Goal: Communication & Community: Answer question/provide support

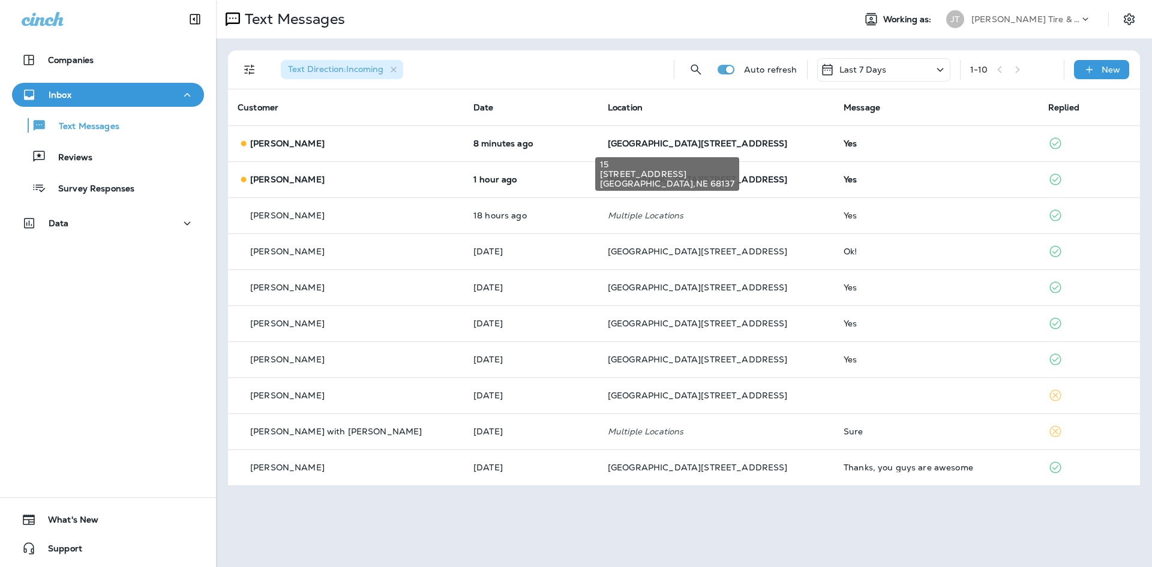
click at [617, 155] on div "15 [STREET_ADDRESS]" at bounding box center [667, 170] width 146 height 43
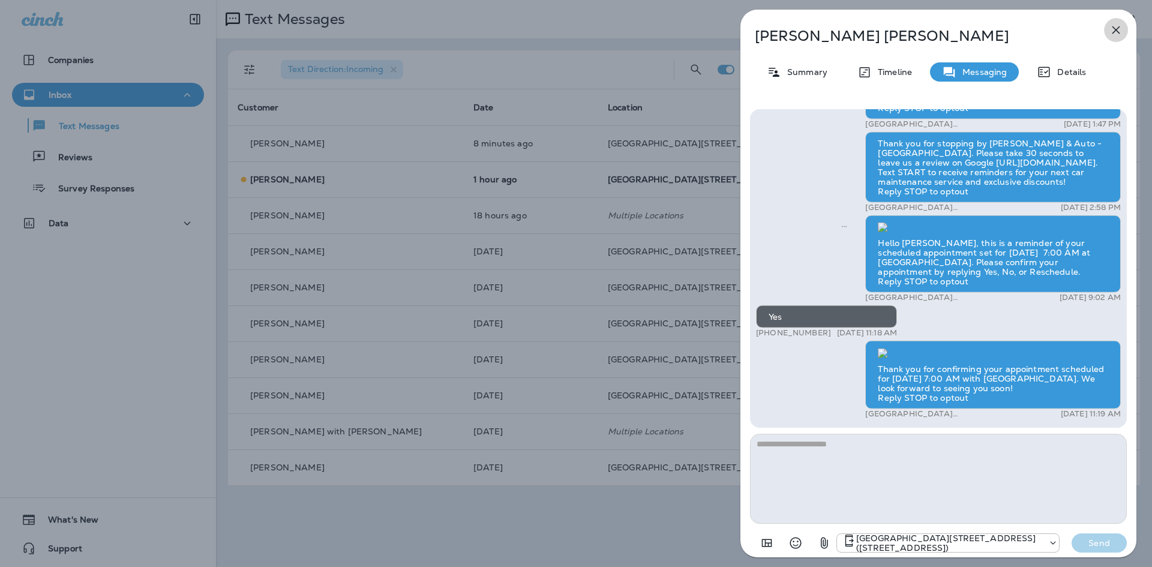
click at [1118, 33] on icon "button" at bounding box center [1116, 30] width 14 height 14
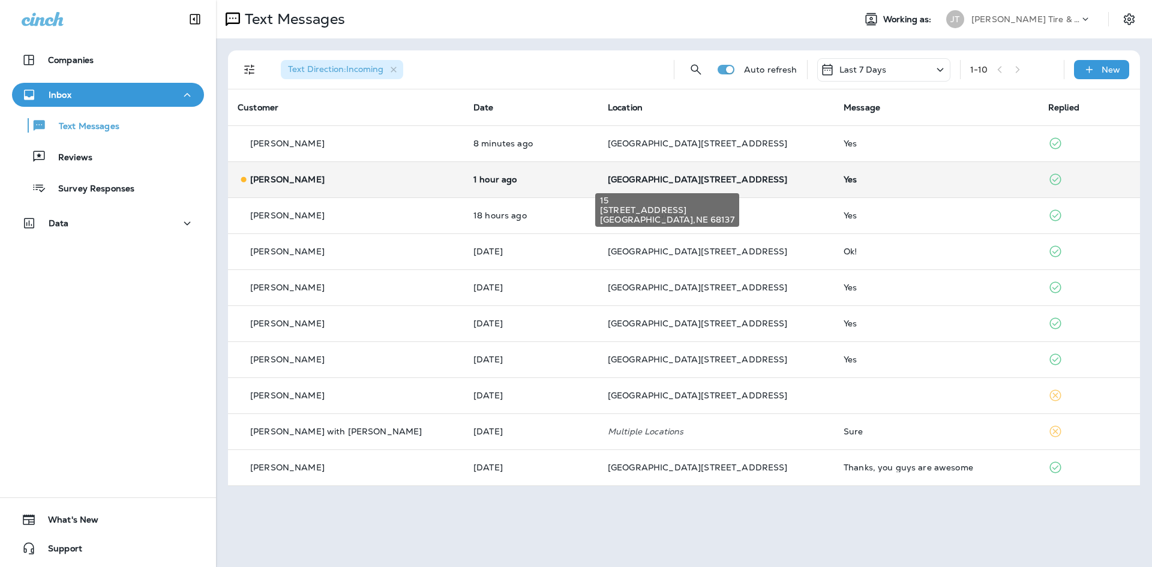
click at [636, 180] on span "[GEOGRAPHIC_DATA][STREET_ADDRESS]" at bounding box center [698, 179] width 180 height 11
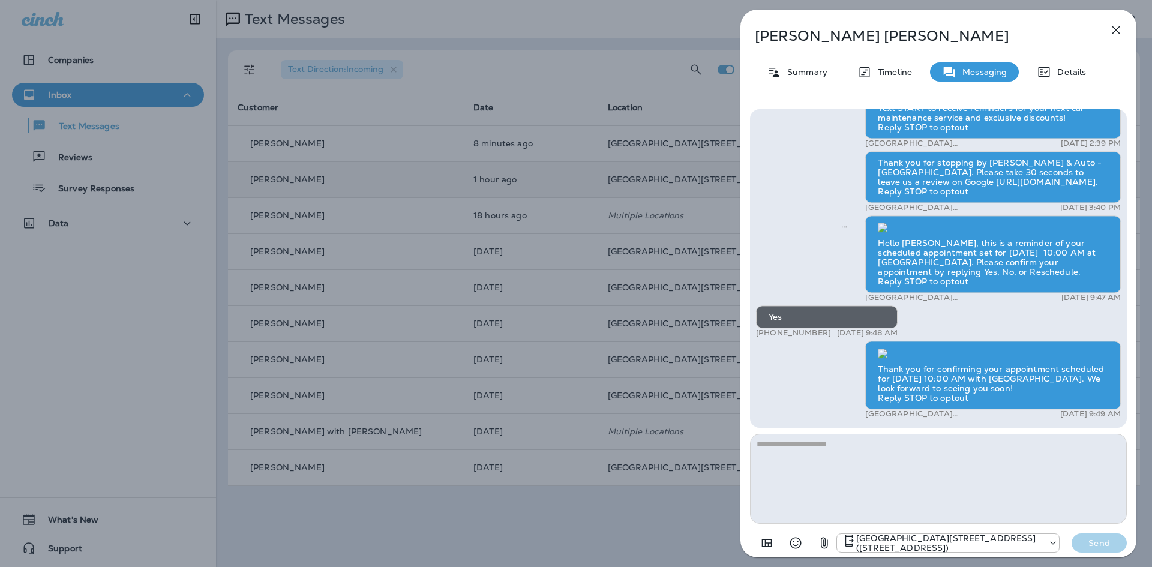
click at [1112, 32] on icon "button" at bounding box center [1116, 30] width 14 height 14
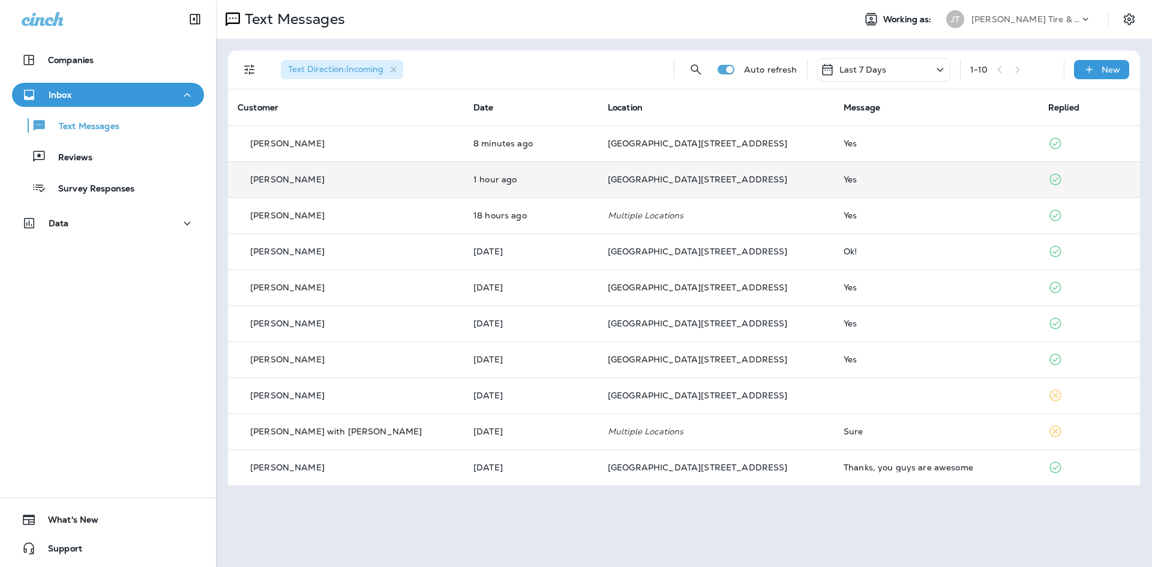
click at [892, 68] on div "Last 7 Days" at bounding box center [883, 69] width 133 height 23
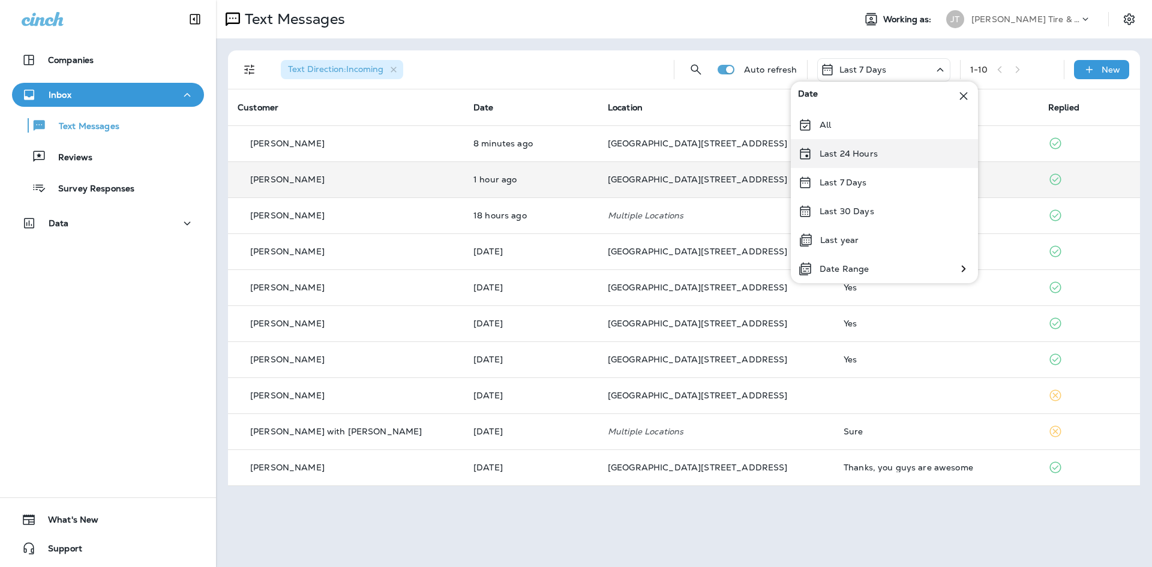
click at [829, 149] on p "Last 24 Hours" at bounding box center [849, 154] width 58 height 10
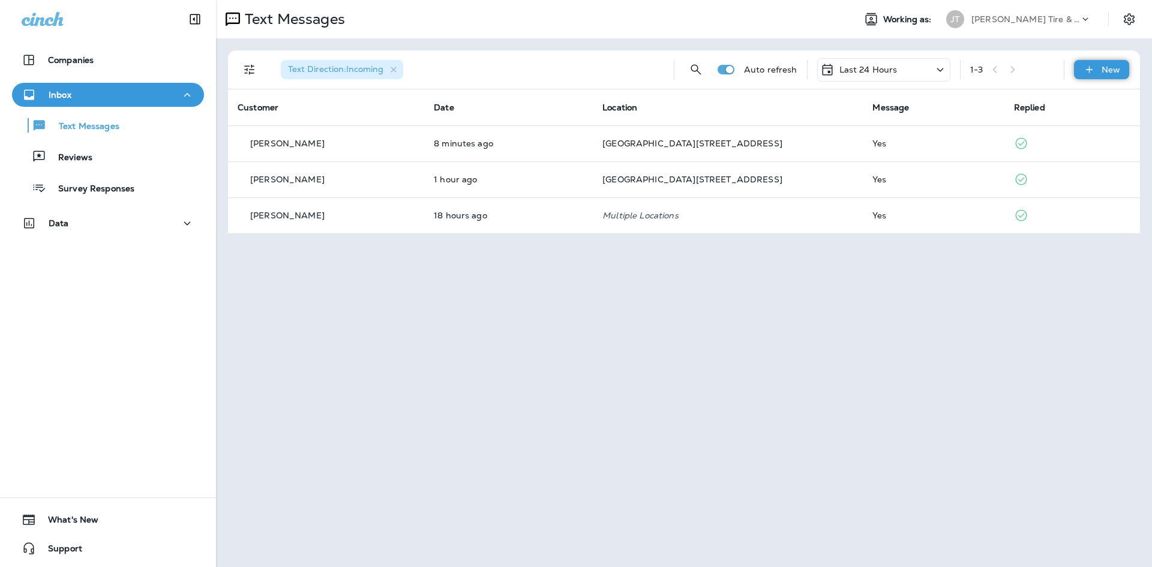
click at [1102, 71] on p "New" at bounding box center [1111, 70] width 19 height 10
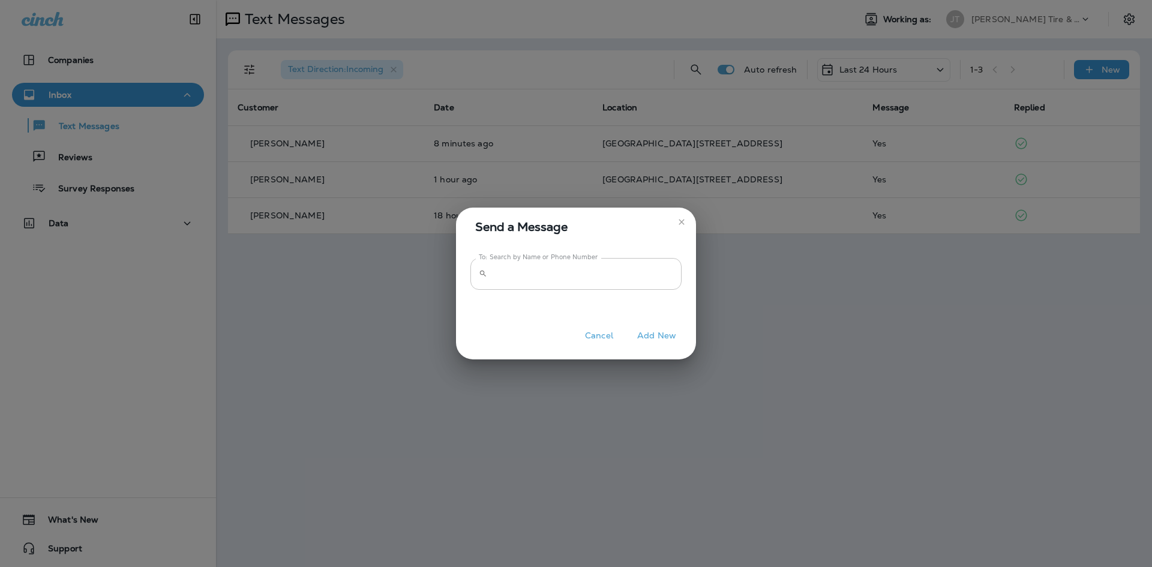
click at [523, 272] on input "To: Search by Name or Phone Number" at bounding box center [587, 274] width 190 height 32
type input "**********"
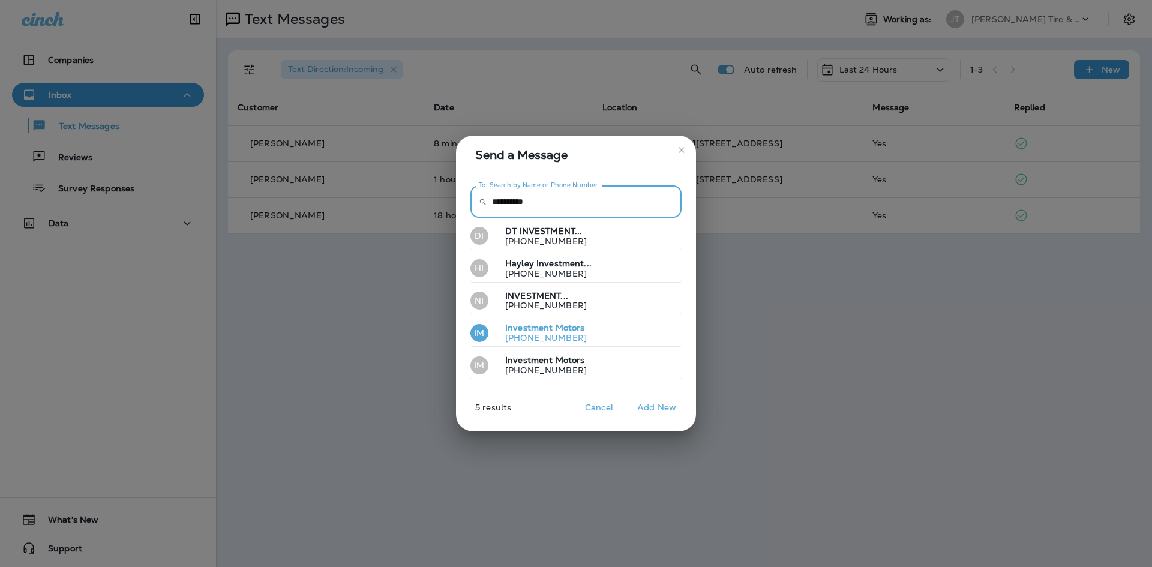
click at [574, 329] on span "Motors" at bounding box center [570, 327] width 29 height 11
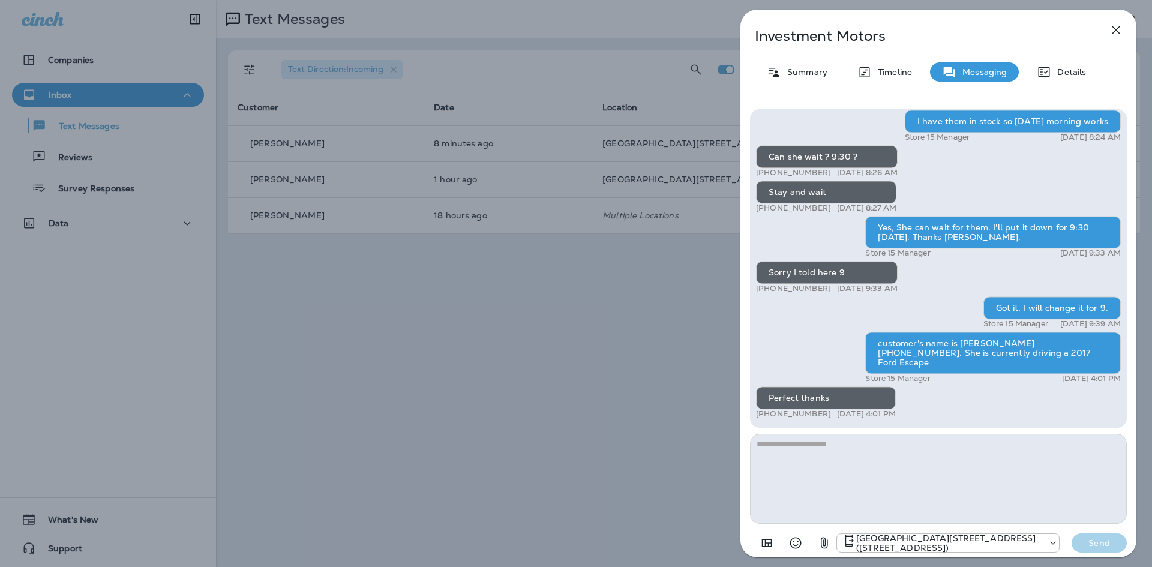
click at [856, 463] on textarea at bounding box center [938, 479] width 377 height 90
type textarea "*"
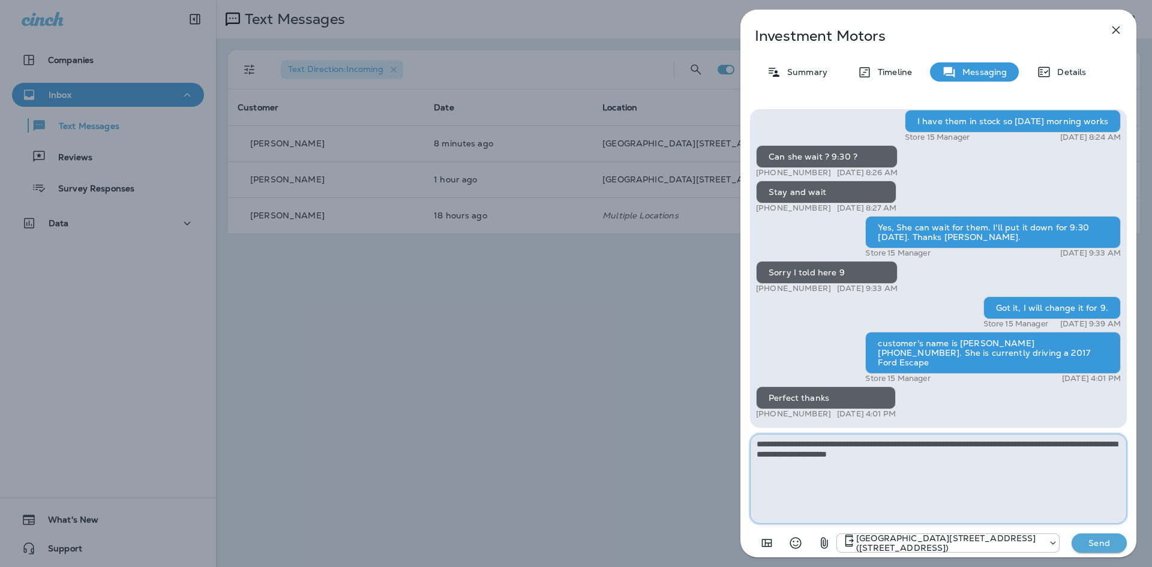
click at [772, 457] on textarea "**********" at bounding box center [938, 479] width 377 height 90
click at [972, 454] on textarea "**********" at bounding box center [938, 479] width 377 height 90
type textarea "**********"
click at [1082, 543] on p "Send" at bounding box center [1099, 543] width 50 height 11
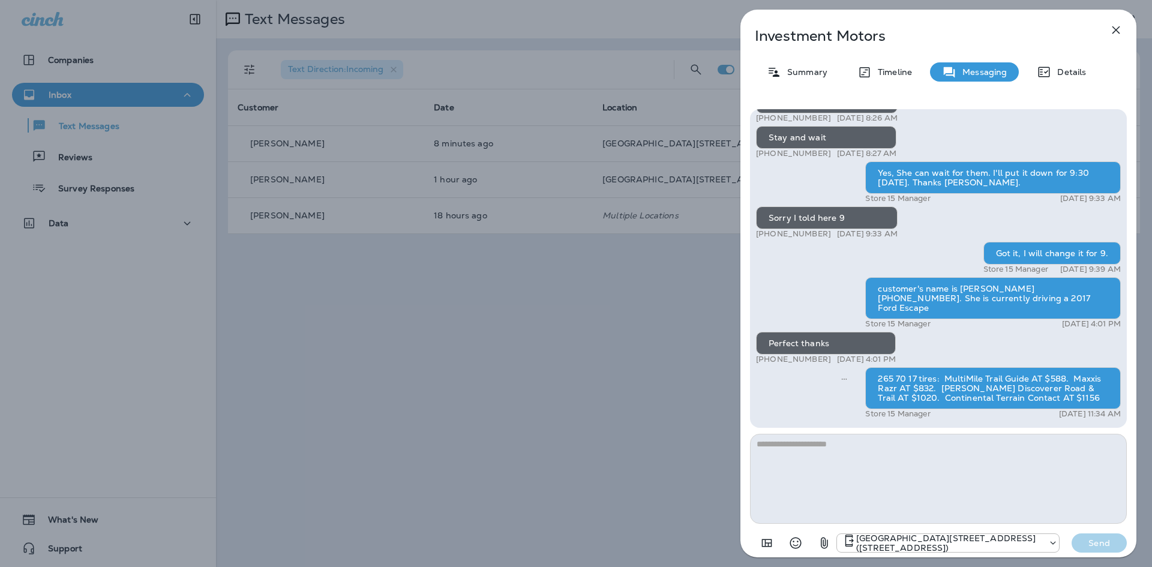
click at [1113, 29] on icon "button" at bounding box center [1116, 30] width 14 height 14
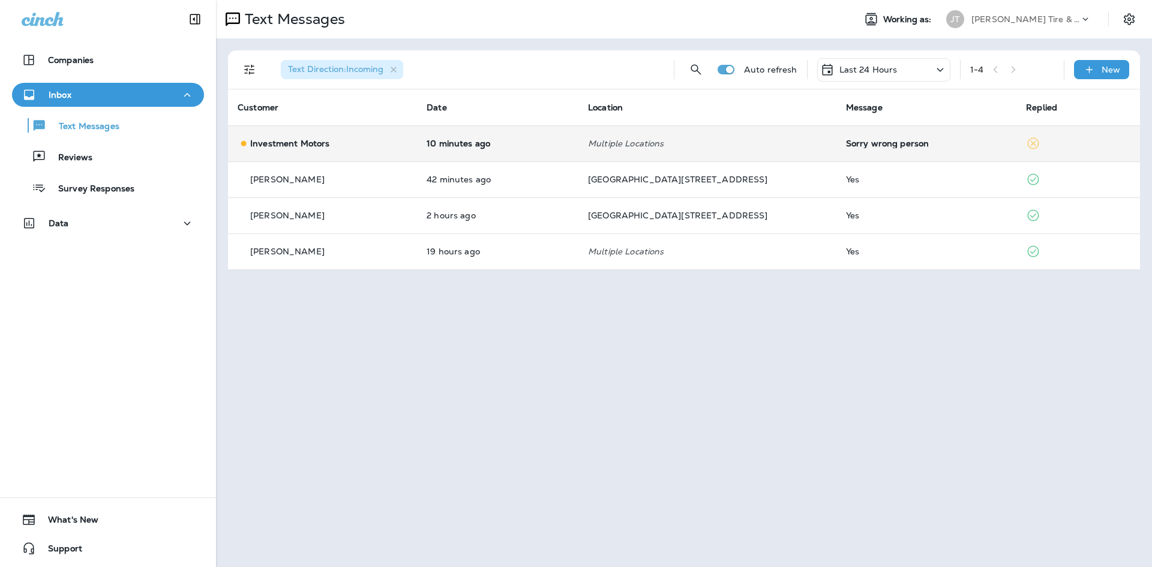
click at [880, 150] on td "Sorry wrong person" at bounding box center [927, 143] width 180 height 36
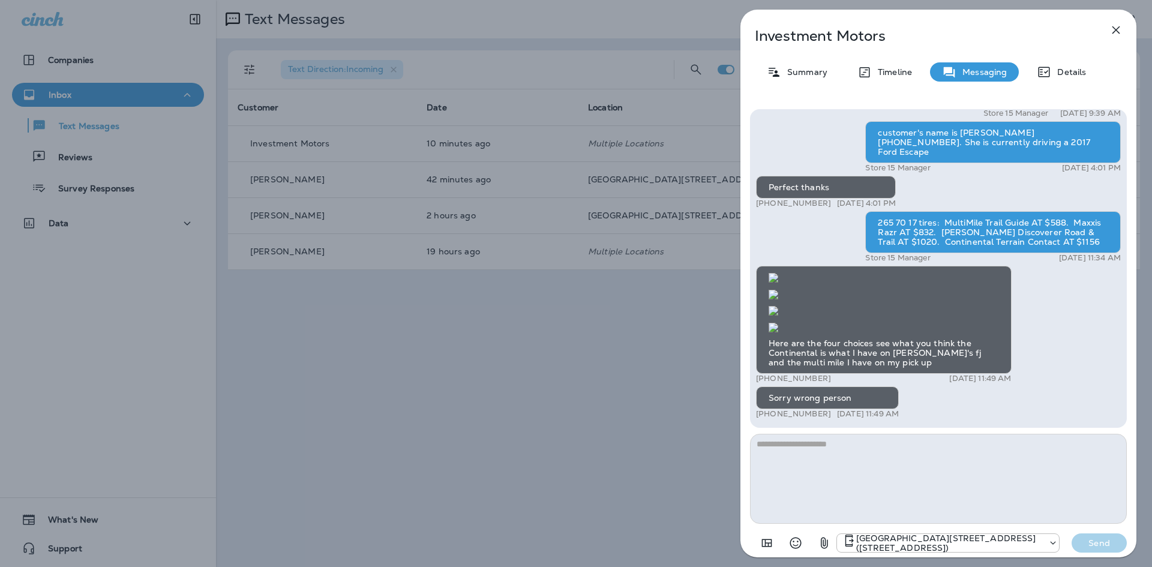
click at [795, 464] on textarea at bounding box center [938, 479] width 377 height 90
click at [1114, 35] on icon "button" at bounding box center [1116, 30] width 14 height 14
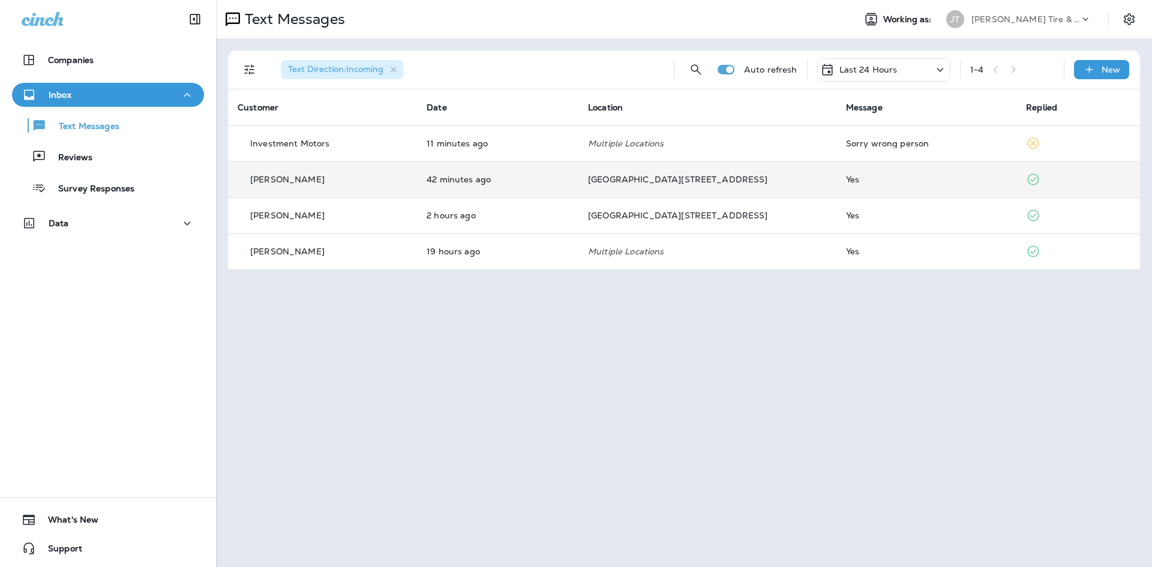
click at [706, 176] on p "[GEOGRAPHIC_DATA][STREET_ADDRESS]" at bounding box center [707, 180] width 239 height 10
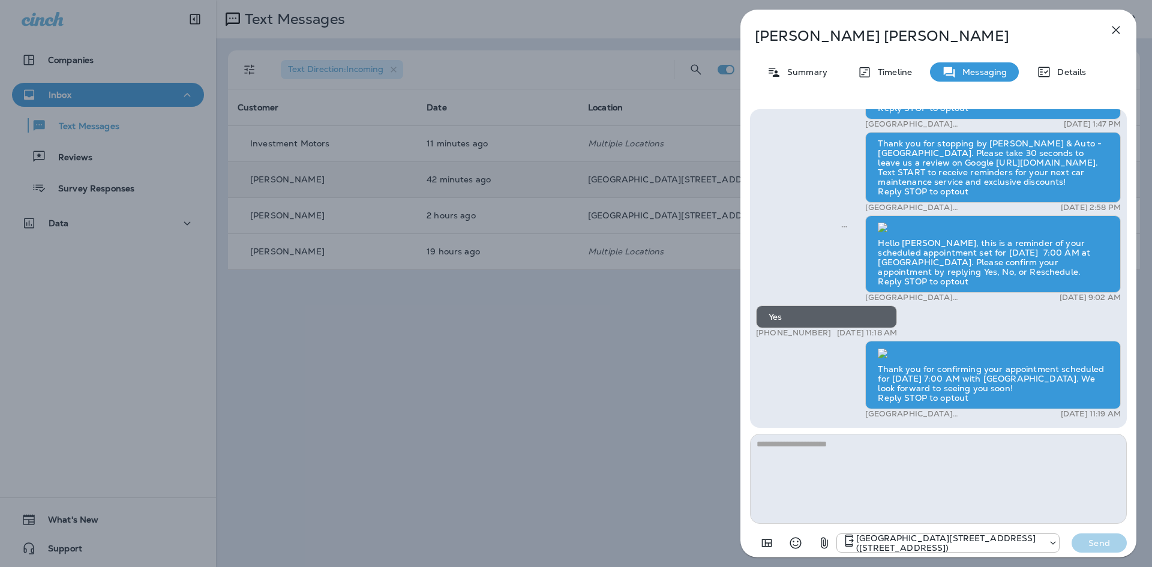
click at [1122, 26] on icon "button" at bounding box center [1116, 30] width 14 height 14
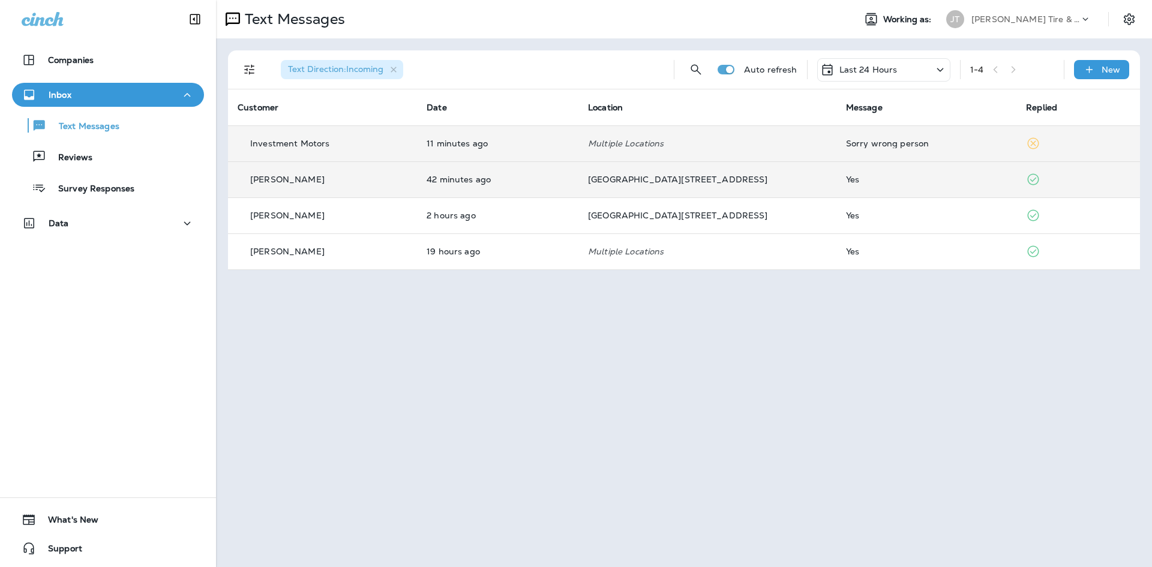
click at [534, 136] on td "11 minutes ago" at bounding box center [497, 143] width 161 height 36
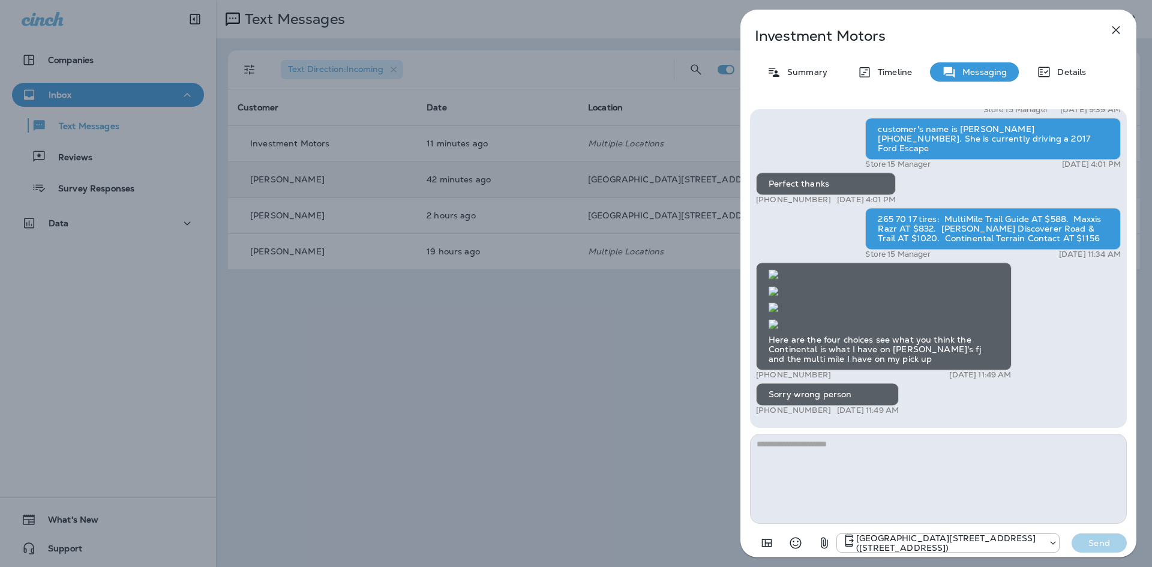
click at [1111, 37] on button "button" at bounding box center [1116, 30] width 24 height 24
